Goal: Navigation & Orientation: Understand site structure

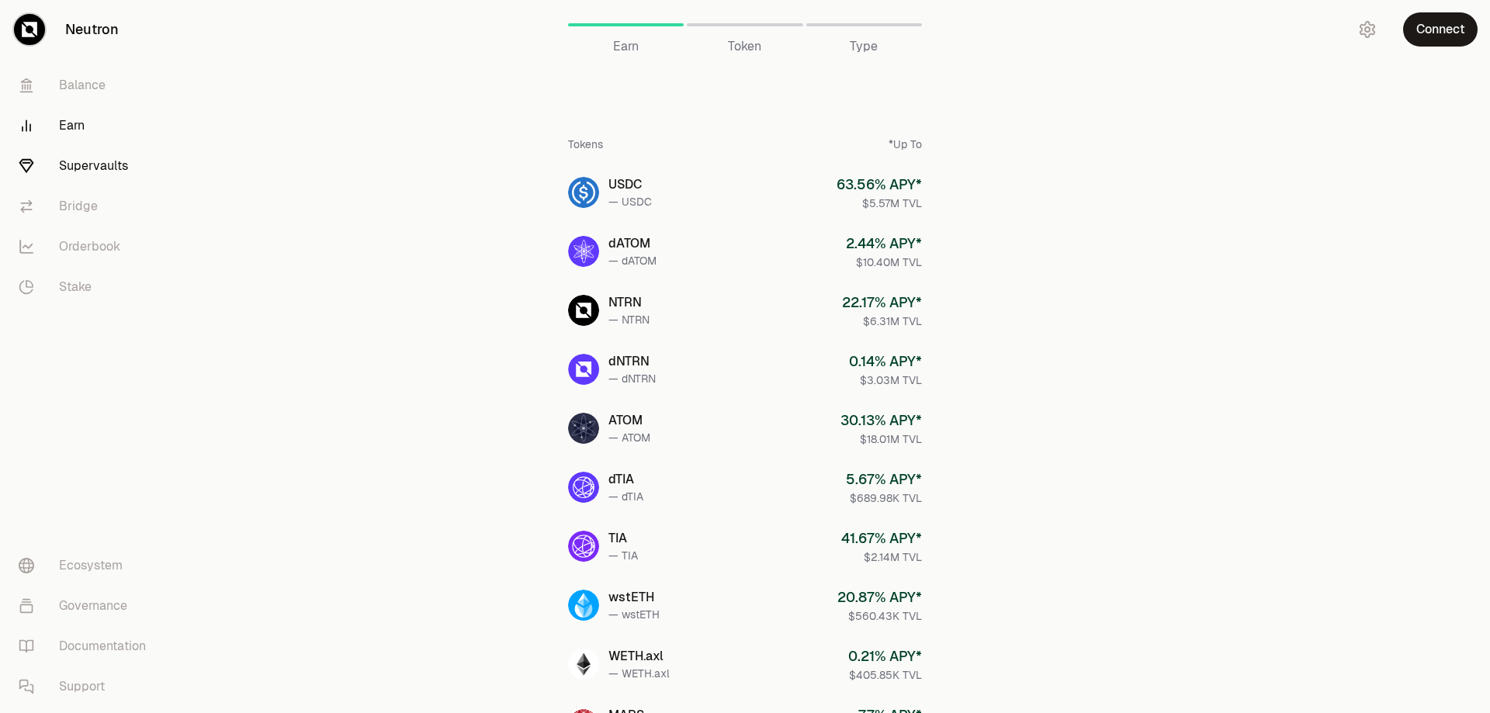
click at [114, 168] on link "Supervaults" at bounding box center [86, 166] width 161 height 40
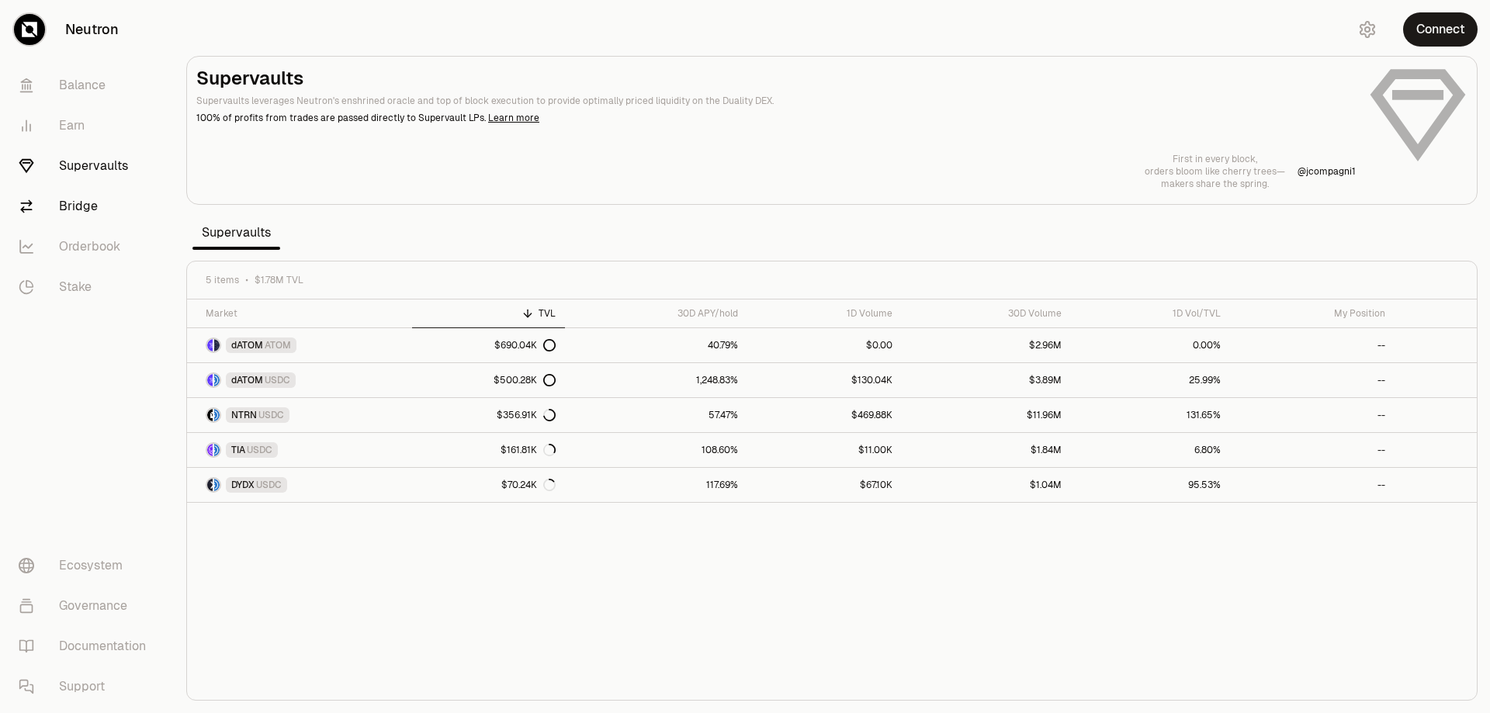
click at [88, 202] on link "Bridge" at bounding box center [86, 206] width 161 height 40
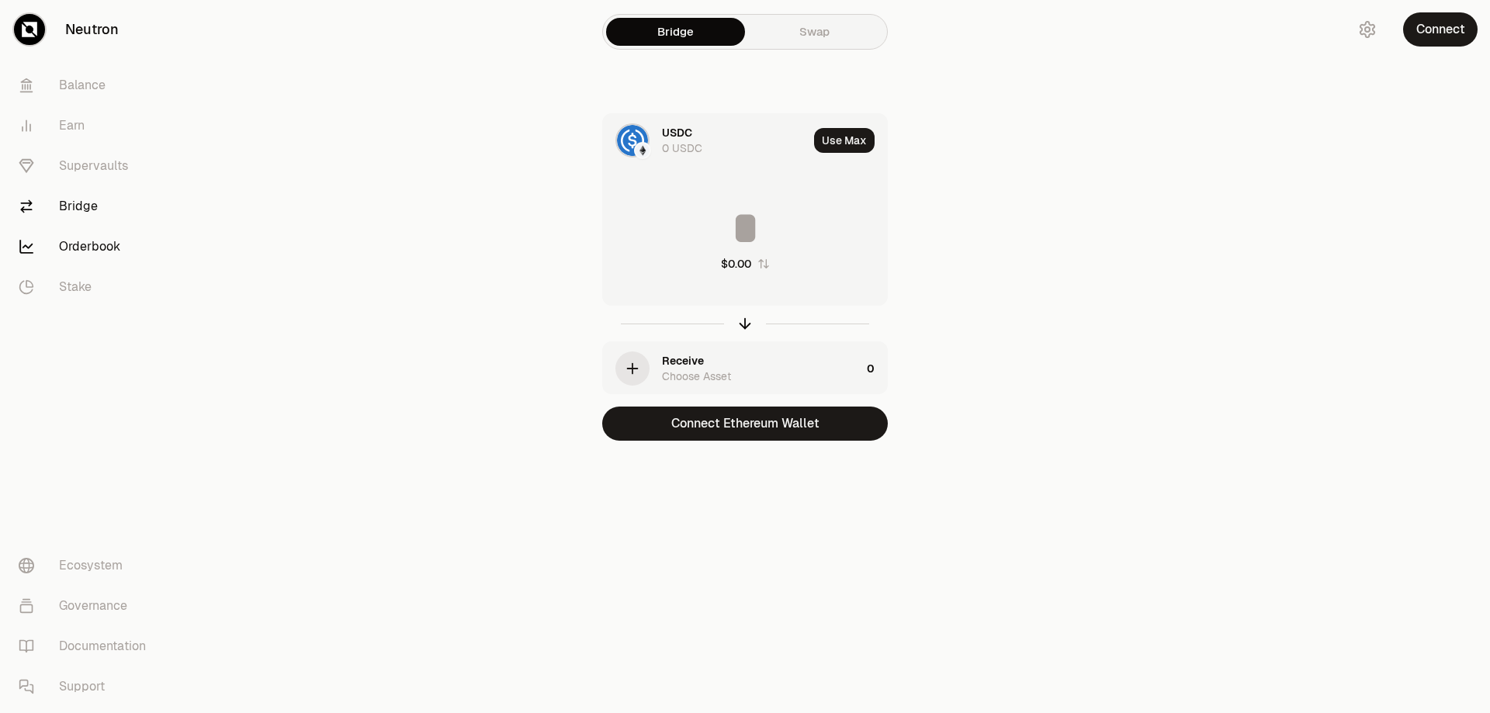
click at [72, 244] on link "Orderbook" at bounding box center [86, 247] width 161 height 40
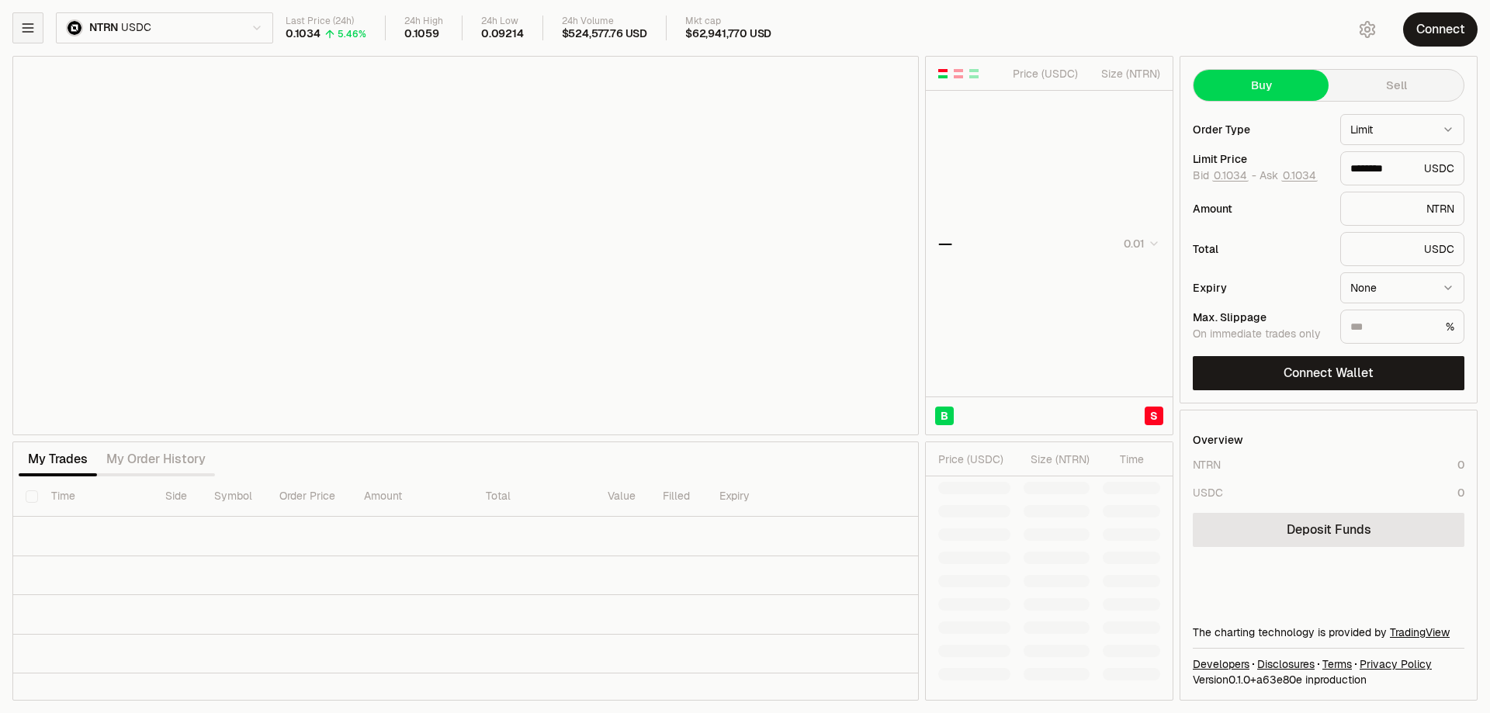
type input "********"
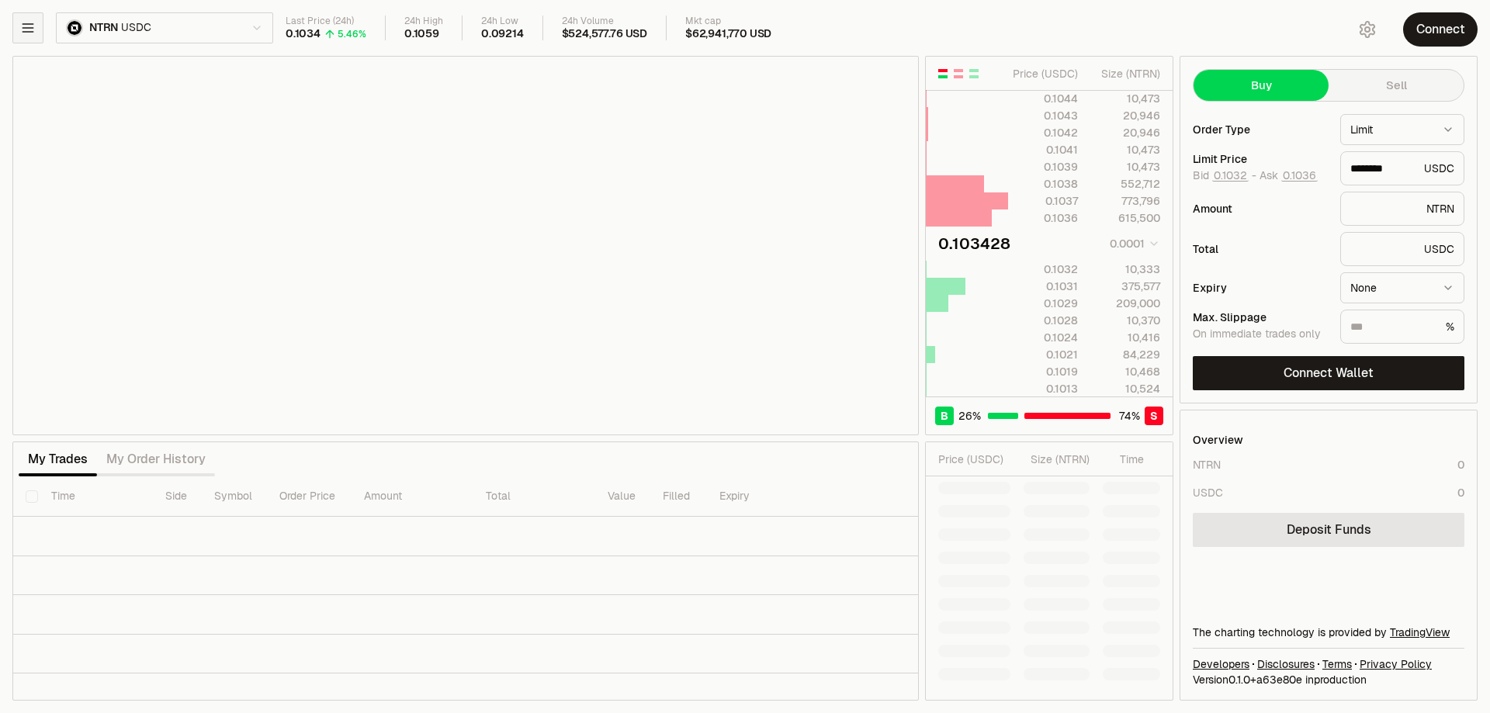
click at [33, 13] on button "button" at bounding box center [27, 27] width 31 height 31
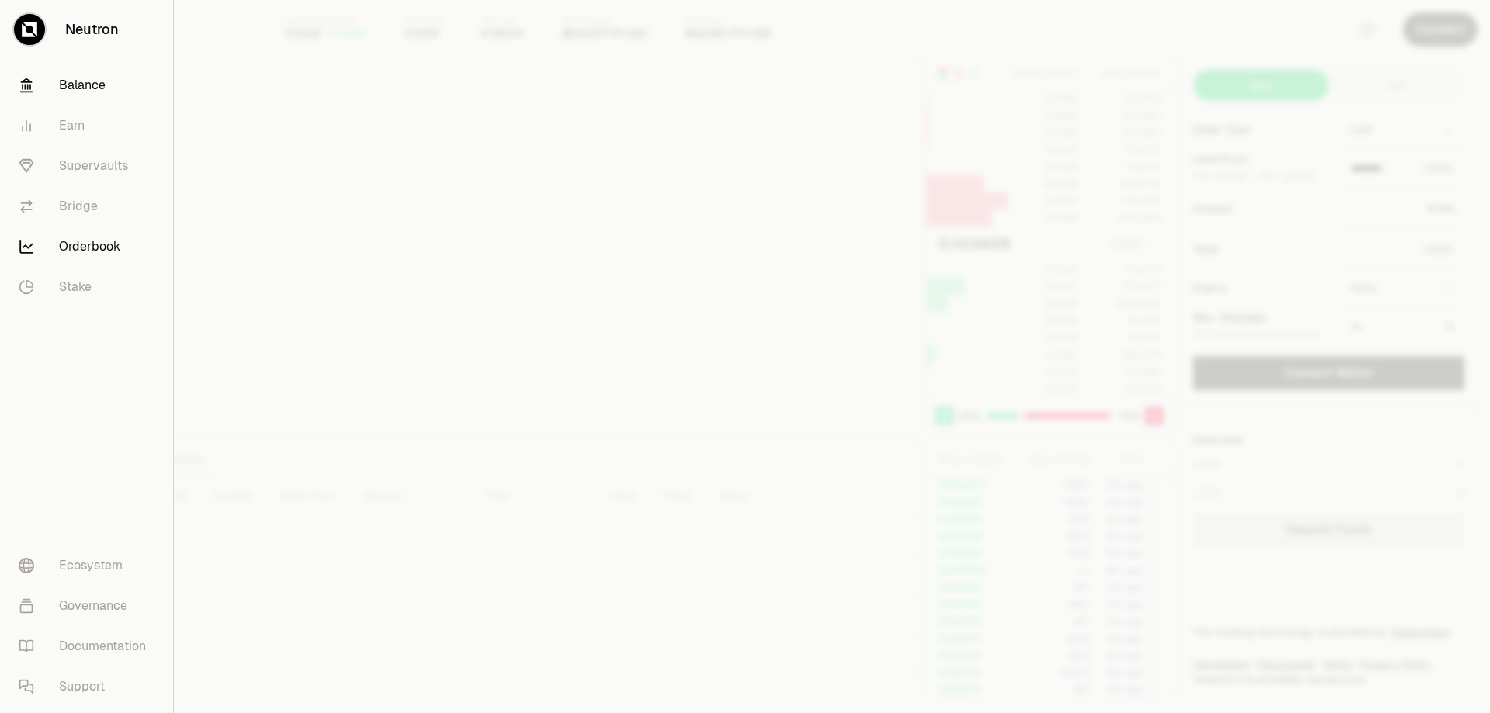
click at [75, 85] on link "Balance" at bounding box center [86, 85] width 161 height 40
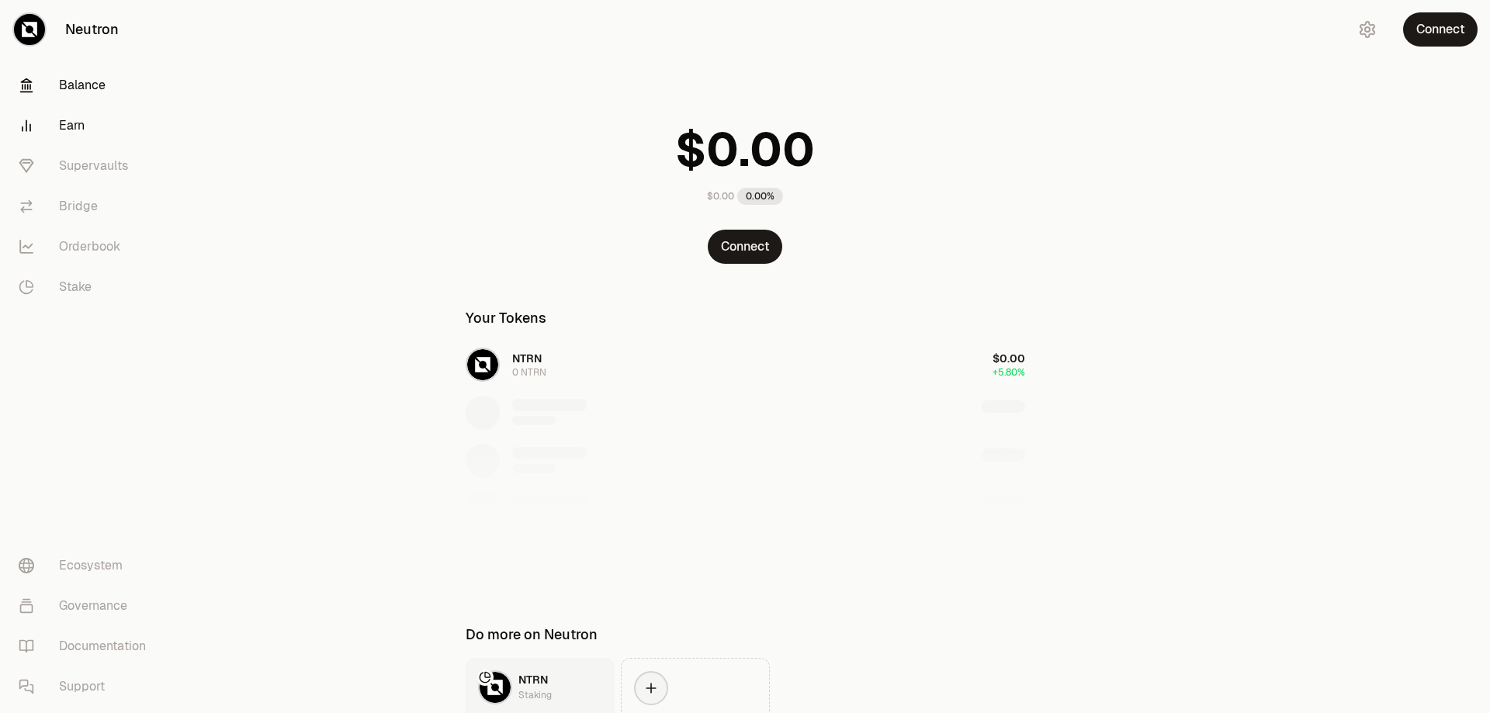
click at [65, 123] on link "Earn" at bounding box center [86, 126] width 161 height 40
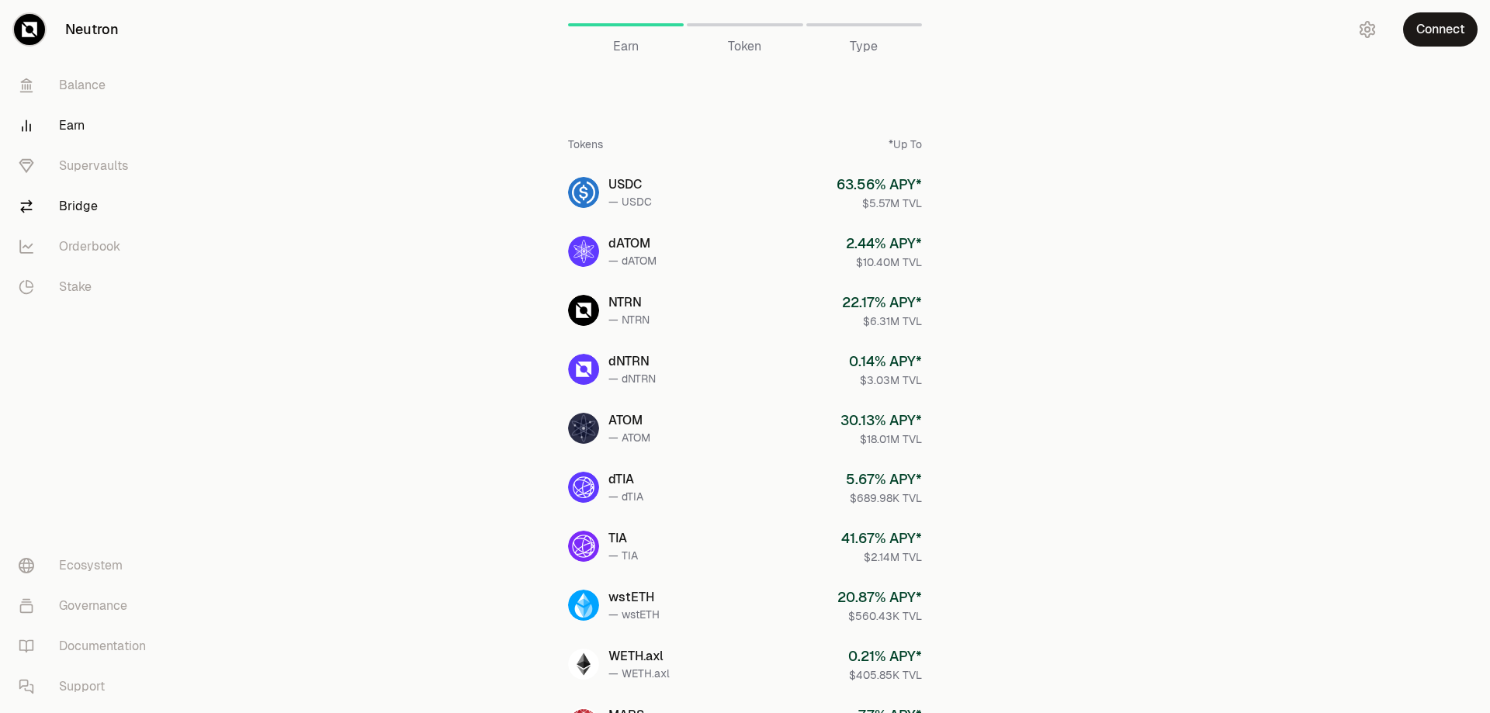
click at [75, 201] on link "Bridge" at bounding box center [86, 206] width 161 height 40
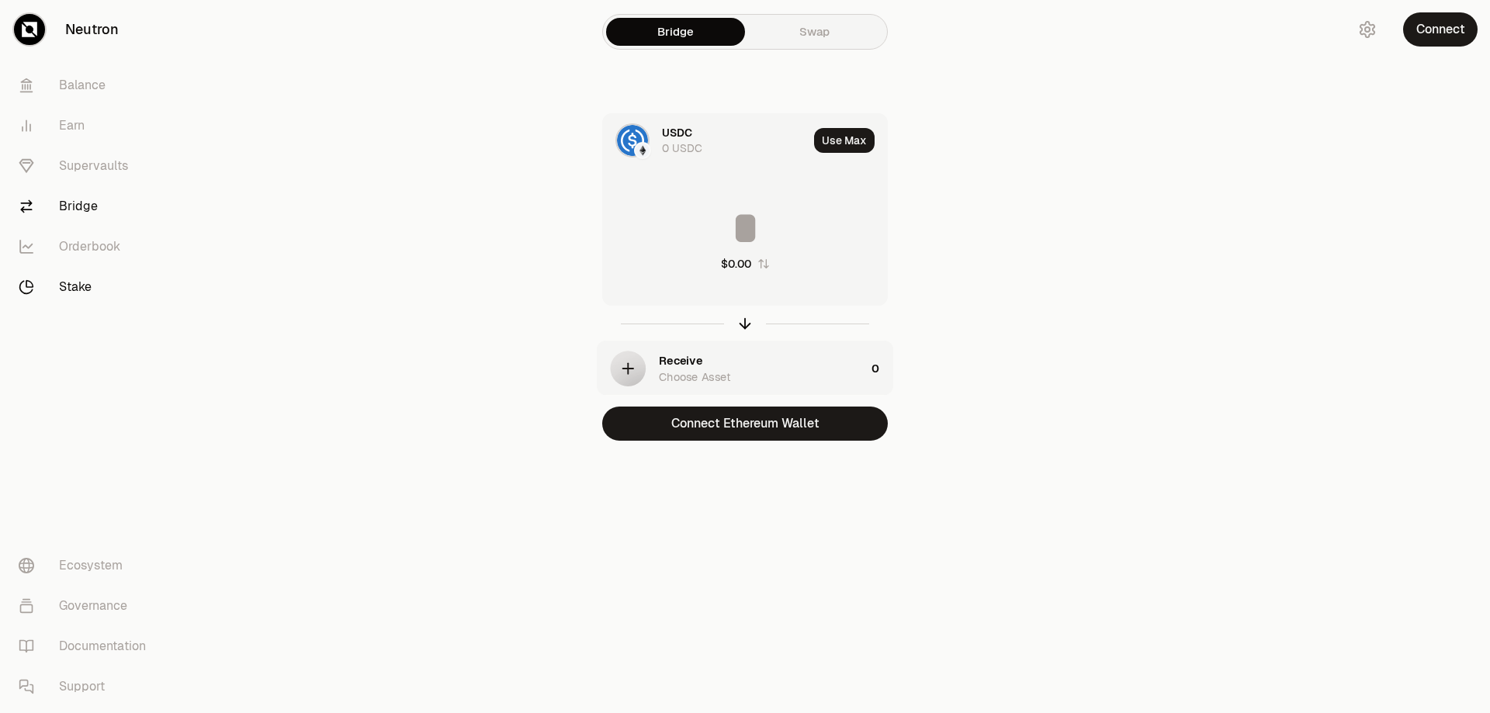
click at [60, 282] on link "Stake" at bounding box center [86, 287] width 161 height 40
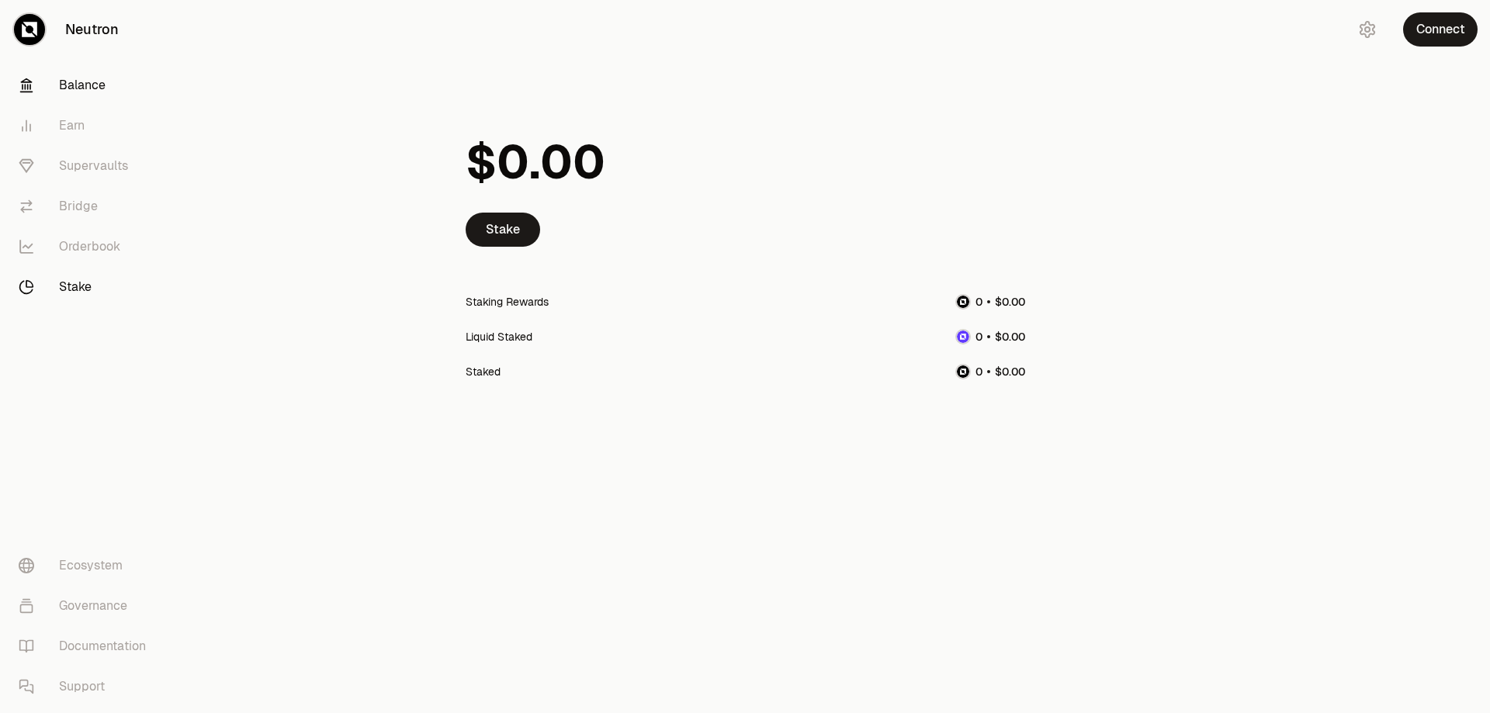
click at [63, 74] on link "Balance" at bounding box center [86, 85] width 161 height 40
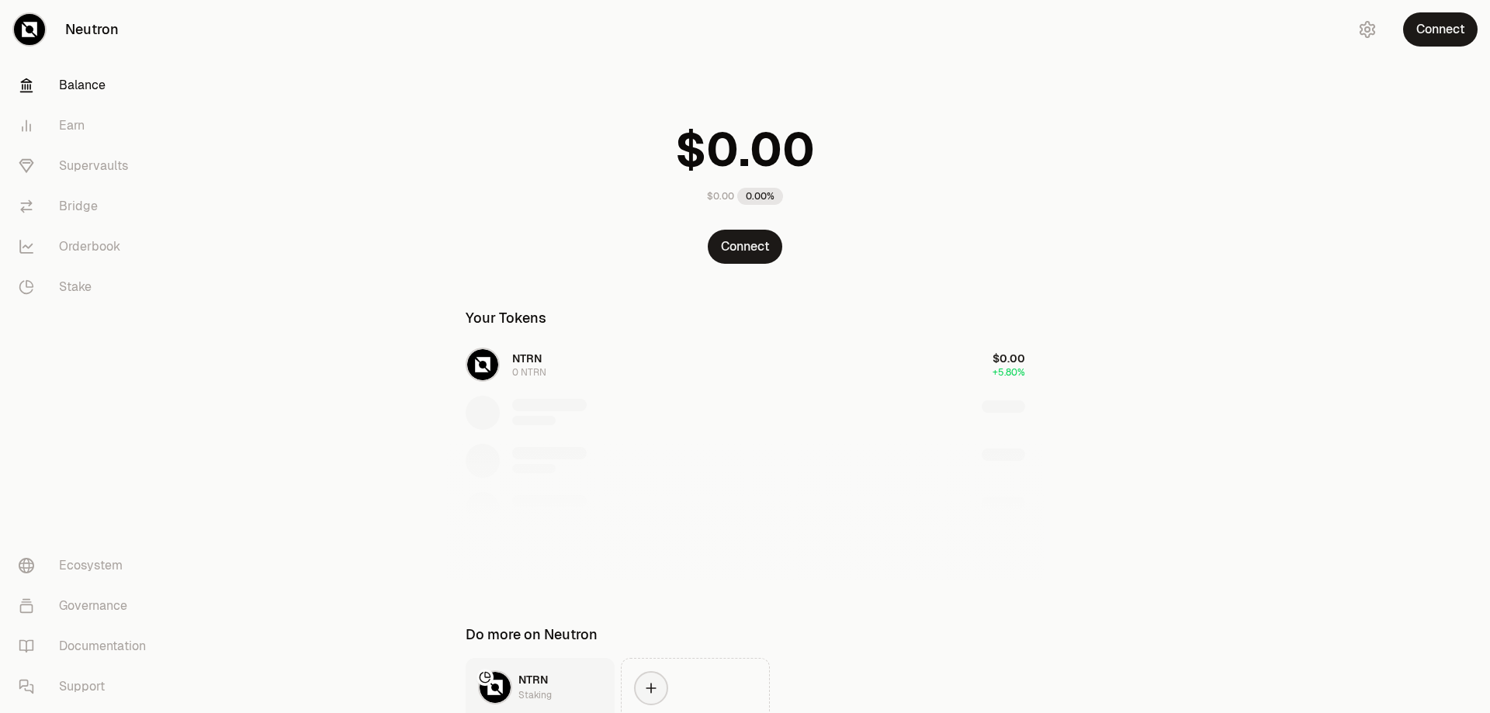
scroll to position [131, 0]
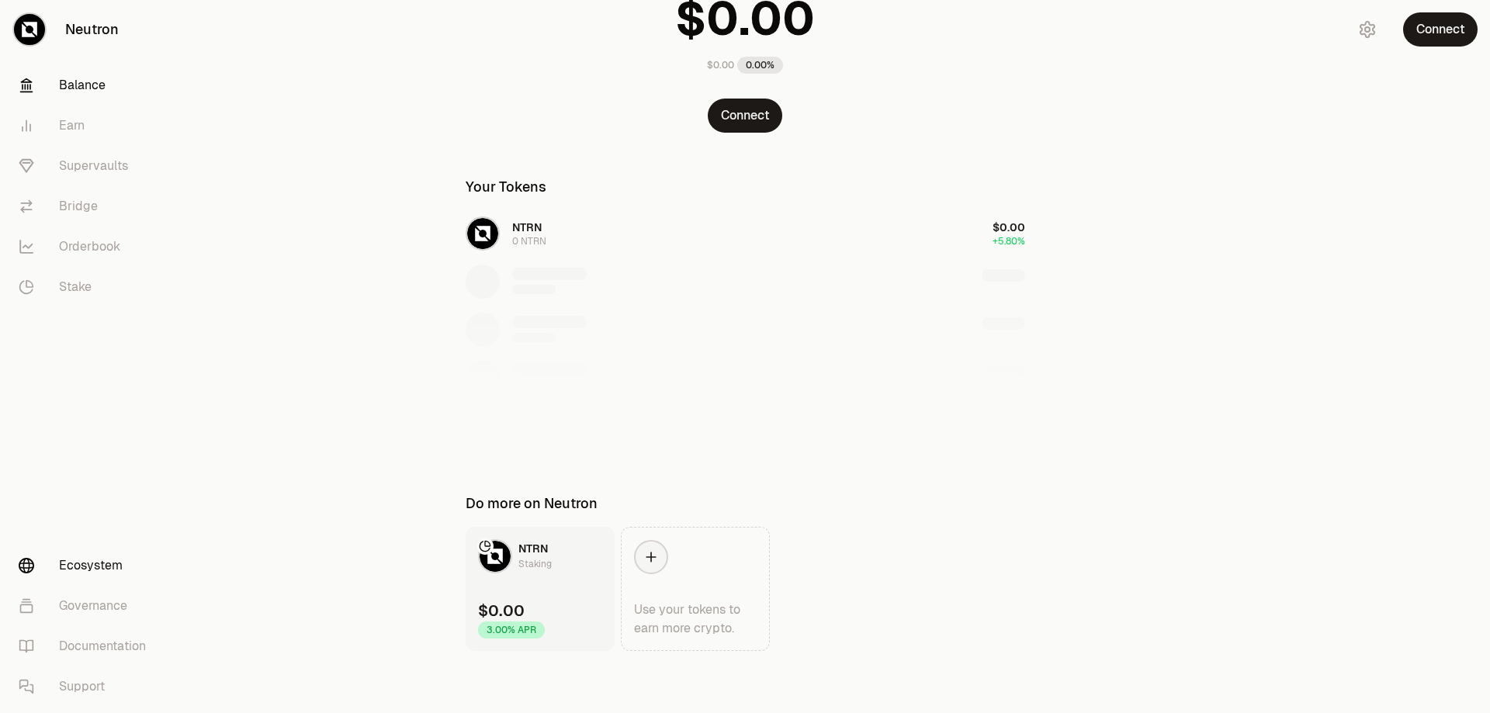
click at [102, 554] on link "Ecosystem" at bounding box center [86, 566] width 161 height 40
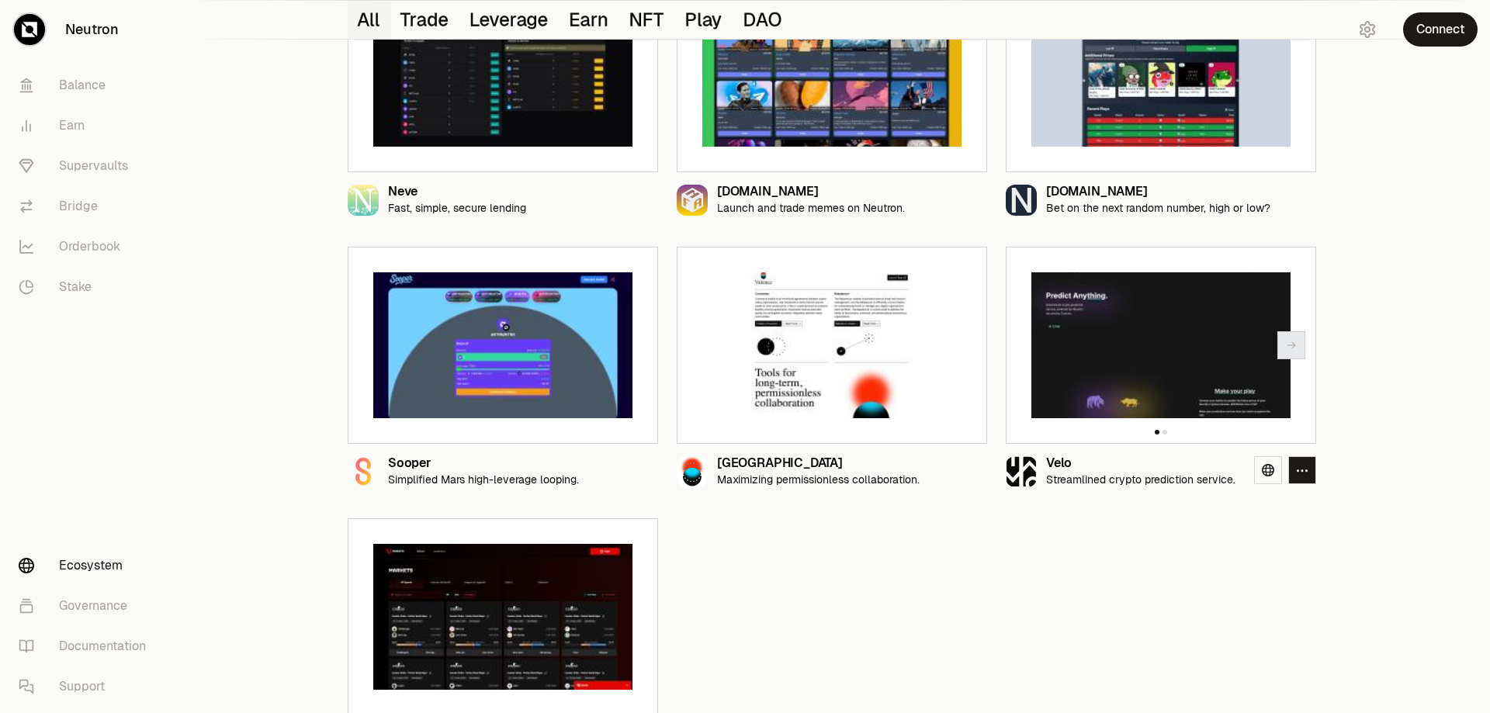
scroll to position [1667, 0]
